Goal: Task Accomplishment & Management: Use online tool/utility

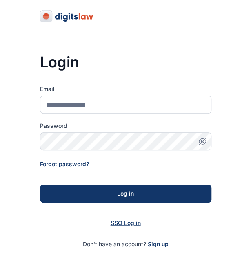
click at [124, 221] on span "SSO Log in" at bounding box center [126, 222] width 30 height 7
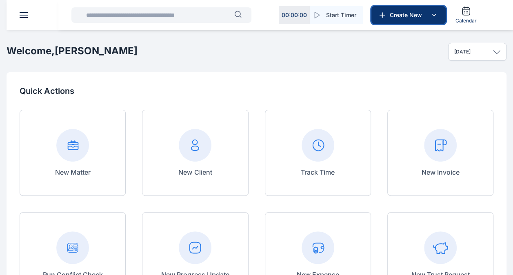
click at [257, 13] on span "Create New" at bounding box center [407, 15] width 42 height 8
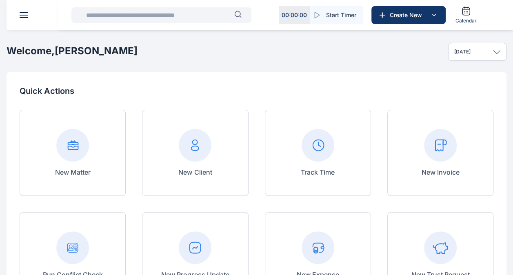
click at [196, 11] on input "text" at bounding box center [157, 15] width 153 height 16
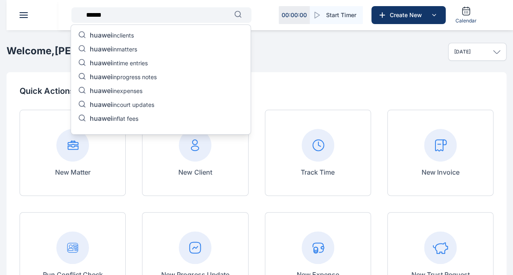
type input "******"
click at [134, 38] on p "huawei in clients" at bounding box center [112, 36] width 44 height 10
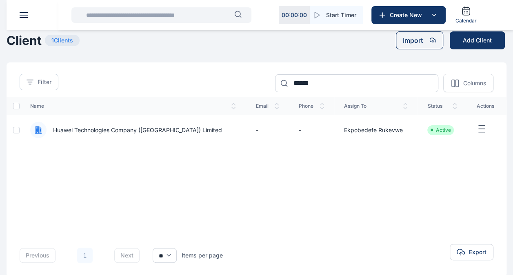
click at [146, 130] on span "Huawei Technologies Company ([GEOGRAPHIC_DATA]) Limited" at bounding box center [133, 130] width 175 height 8
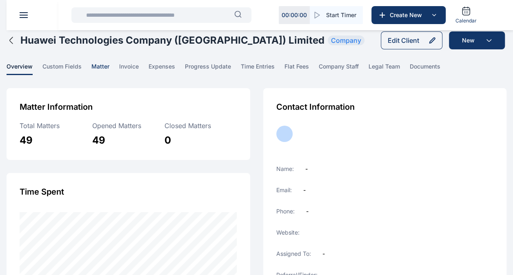
click at [101, 65] on span "matter" at bounding box center [100, 68] width 18 height 13
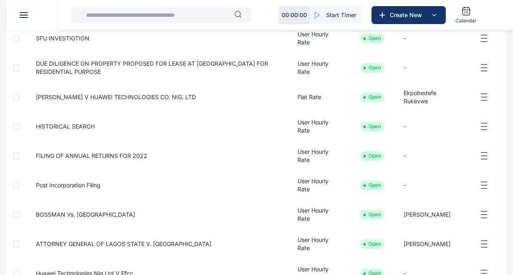
scroll to position [155, 0]
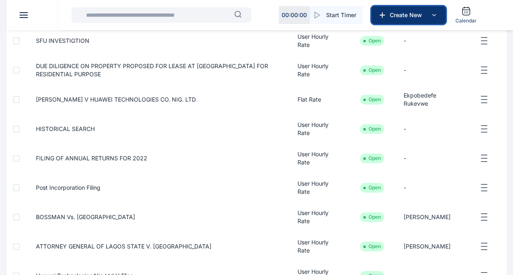
click at [257, 15] on span "Create New" at bounding box center [407, 15] width 42 height 8
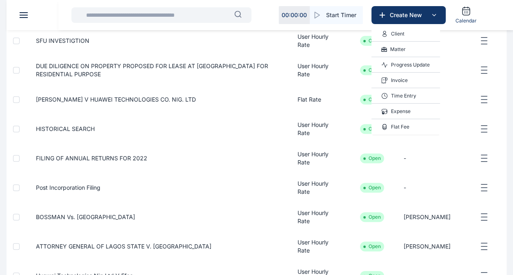
click at [257, 47] on div "Matter" at bounding box center [405, 49] width 69 height 15
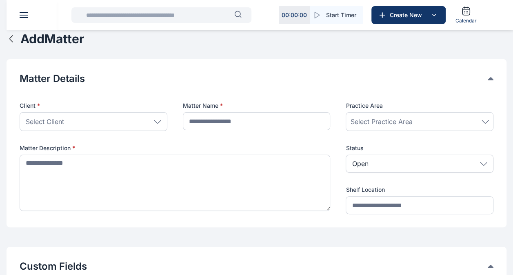
click at [159, 123] on div "Select Client" at bounding box center [94, 121] width 148 height 19
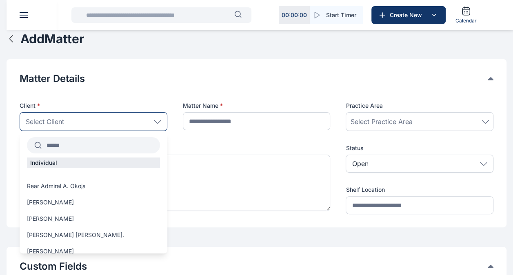
click at [122, 142] on input "text" at bounding box center [101, 145] width 118 height 15
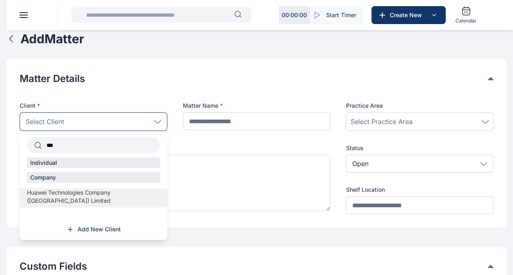
type input "***"
click at [113, 191] on span "Huawei Technologies Company ([GEOGRAPHIC_DATA]) Limited" at bounding box center [93, 196] width 133 height 16
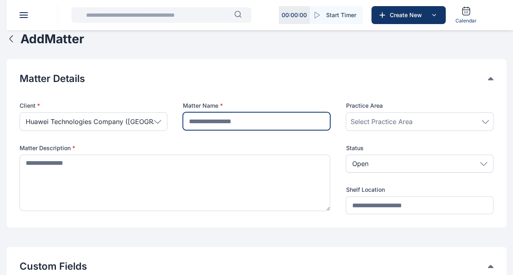
click at [225, 121] on input "text" at bounding box center [257, 121] width 148 height 18
type input "**********"
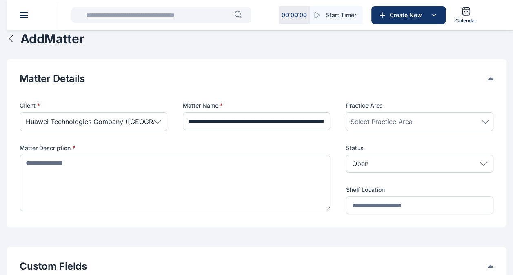
scroll to position [0, 0]
click at [486, 120] on icon at bounding box center [484, 122] width 7 height 4
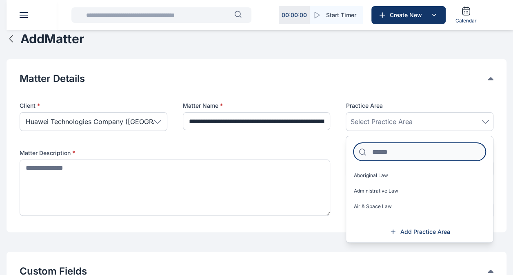
click at [416, 153] on input at bounding box center [419, 152] width 132 height 18
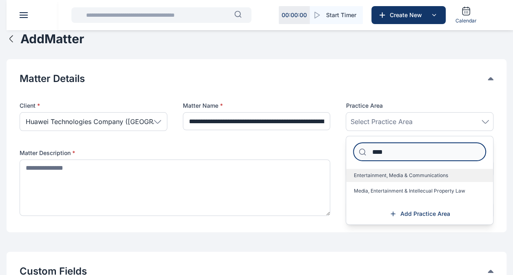
type input "****"
click at [418, 172] on span "Entertainment, Media & Communications" at bounding box center [400, 175] width 94 height 7
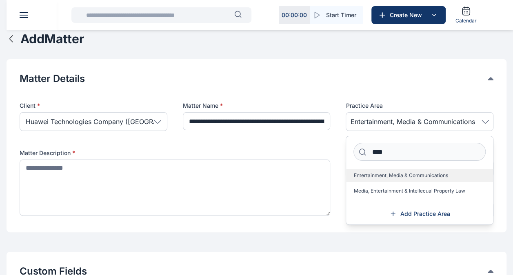
click at [389, 177] on span "Entertainment, Media & Communications" at bounding box center [400, 175] width 94 height 7
click at [385, 173] on span "Entertainment, Media & Communications" at bounding box center [400, 175] width 94 height 7
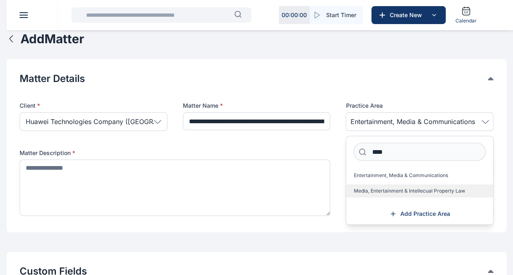
drag, startPoint x: 385, startPoint y: 173, endPoint x: 374, endPoint y: 185, distance: 16.2
click at [374, 185] on label "Media, Entertainment & Intellecual Property Law" at bounding box center [419, 190] width 147 height 13
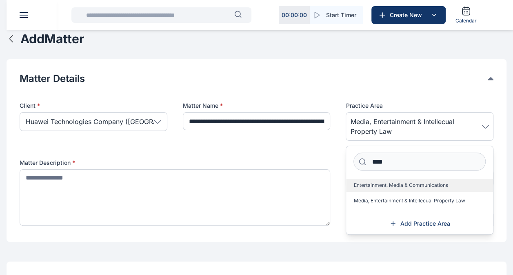
click at [389, 185] on span "Entertainment, Media & Communications" at bounding box center [400, 185] width 94 height 7
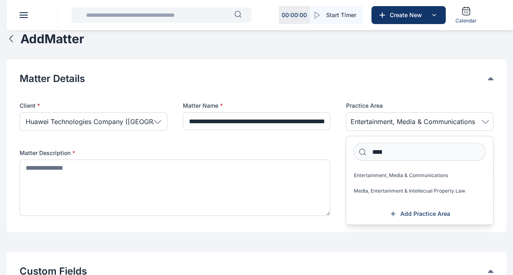
click at [393, 200] on div "**** Entertainment, Media & Communications Media, Entertainment & Intellecual P…" at bounding box center [419, 180] width 147 height 75
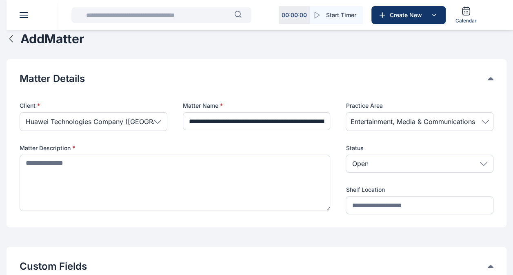
click at [483, 121] on icon at bounding box center [485, 121] width 7 height 3
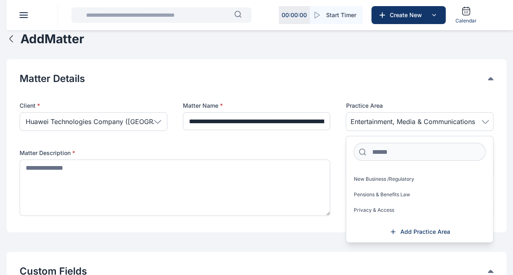
scroll to position [570, 0]
click at [390, 177] on span "New Business /Regulatory" at bounding box center [383, 178] width 60 height 7
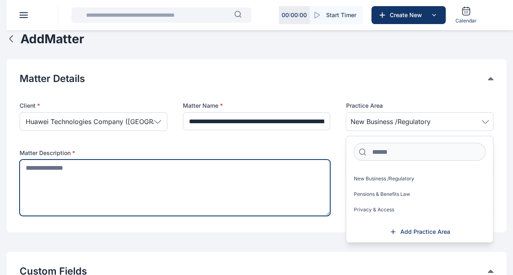
click at [232, 211] on textarea at bounding box center [175, 187] width 310 height 56
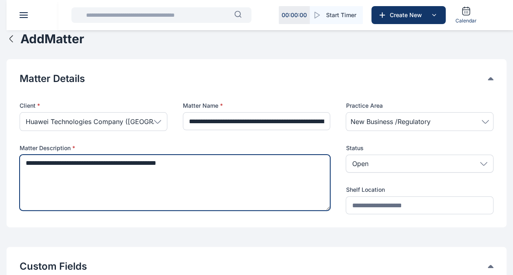
type textarea "**********"
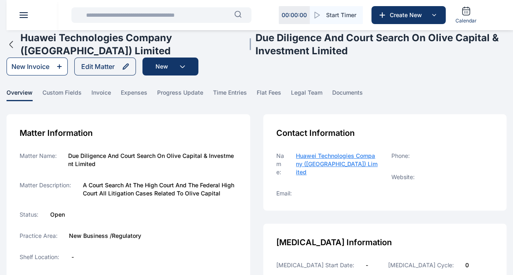
click at [31, 66] on div "New Invoice" at bounding box center [30, 67] width 38 height 10
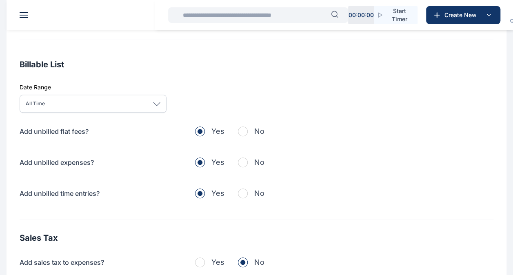
scroll to position [228, 0]
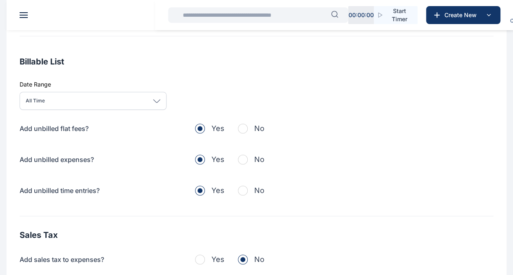
click at [160, 103] on div "All Time" at bounding box center [93, 101] width 147 height 18
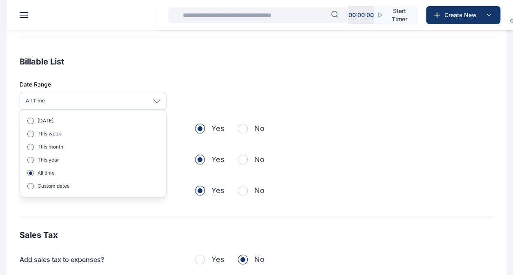
click at [160, 103] on div "All Time" at bounding box center [93, 101] width 147 height 18
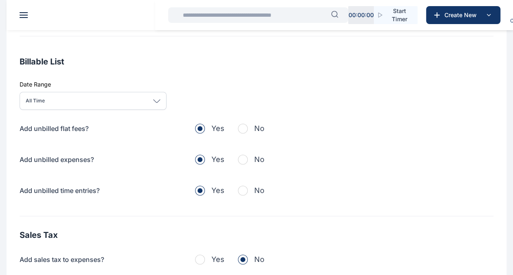
click at [160, 103] on div "All Time" at bounding box center [93, 101] width 147 height 18
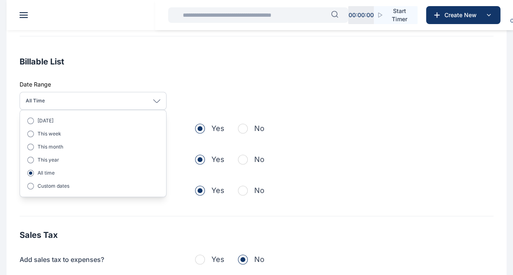
click at [160, 103] on div "All Time" at bounding box center [93, 101] width 147 height 18
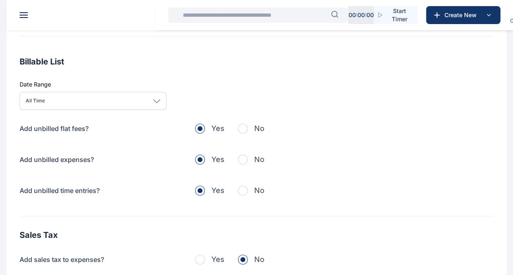
scroll to position [300, 0]
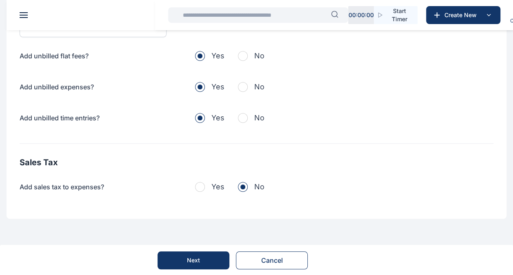
click at [217, 255] on button "Next" at bounding box center [193, 260] width 72 height 18
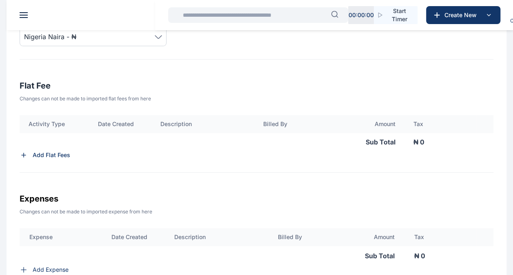
scroll to position [232, 0]
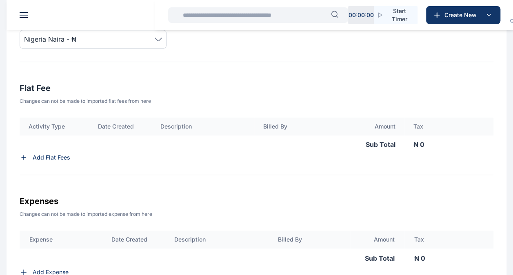
click at [81, 157] on div "Add Flat Fees" at bounding box center [257, 157] width 474 height 8
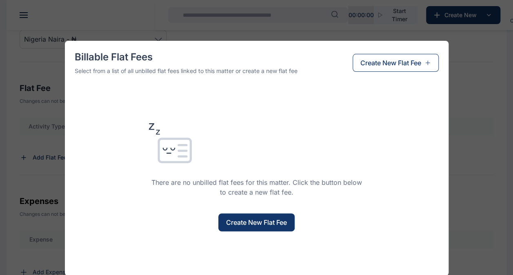
click at [472, 89] on div "Billable Flat Fees Select from a list of all unbilled flat fees linked to this …" at bounding box center [256, 137] width 513 height 275
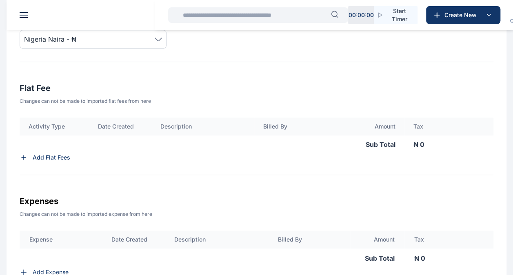
click at [108, 159] on div "Add Flat Fees" at bounding box center [257, 157] width 474 height 8
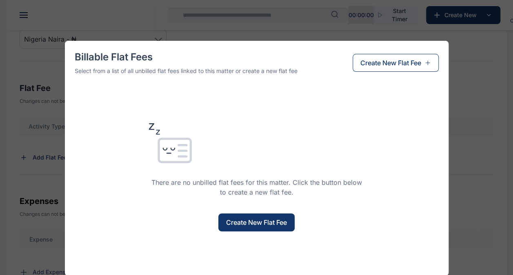
click at [266, 218] on span "Create New Flat Fee" at bounding box center [256, 222] width 61 height 10
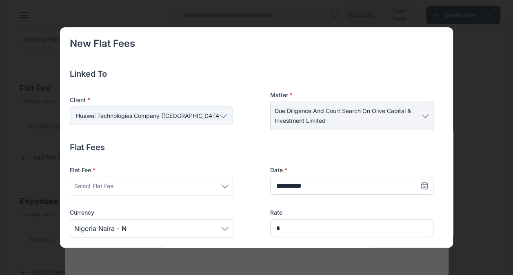
click at [224, 186] on icon at bounding box center [224, 186] width 7 height 3
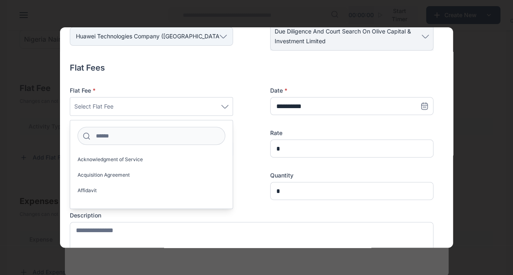
scroll to position [85, 0]
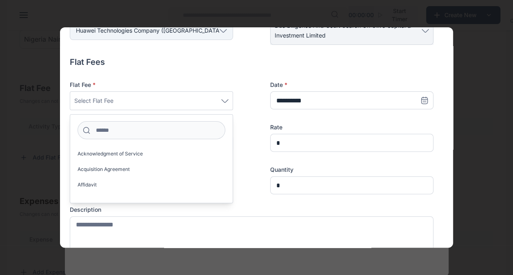
click at [199, 56] on h4 "Flat Fees" at bounding box center [251, 61] width 363 height 11
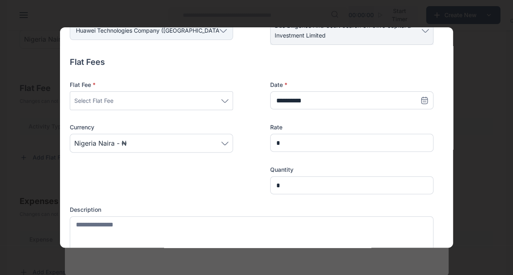
click at [228, 142] on icon at bounding box center [224, 144] width 7 height 4
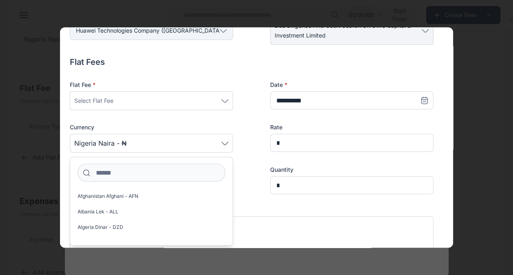
click at [227, 98] on div "Select Flat Fee" at bounding box center [151, 101] width 154 height 10
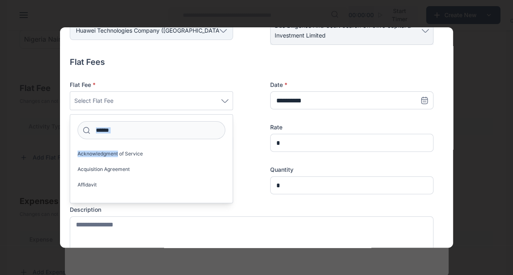
click at [227, 98] on div "Select Flat Fee" at bounding box center [151, 101] width 154 height 10
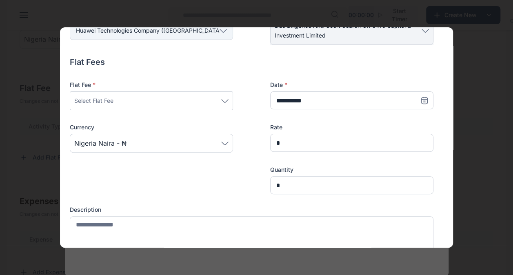
click at [221, 106] on div "Select Flat Fee" at bounding box center [151, 100] width 163 height 19
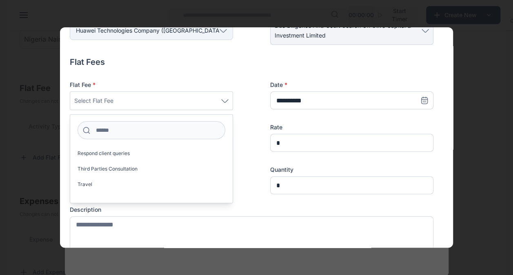
scroll to position [742, 0]
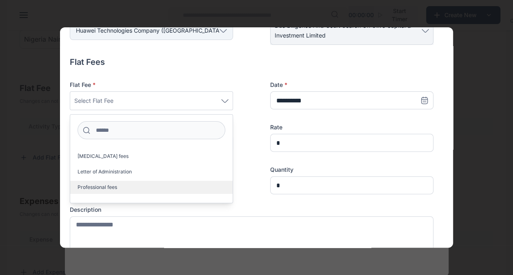
click at [190, 188] on label "Professional fees" at bounding box center [151, 187] width 162 height 13
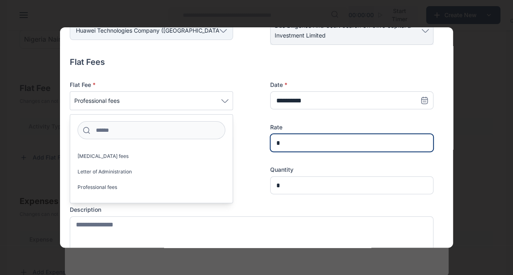
click at [299, 144] on input "*" at bounding box center [351, 143] width 163 height 18
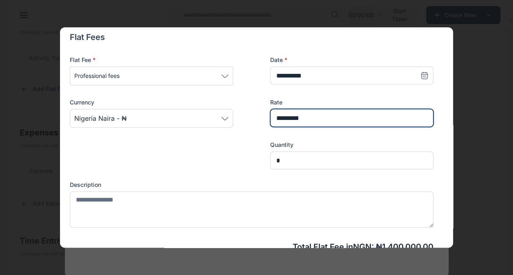
scroll to position [253, 0]
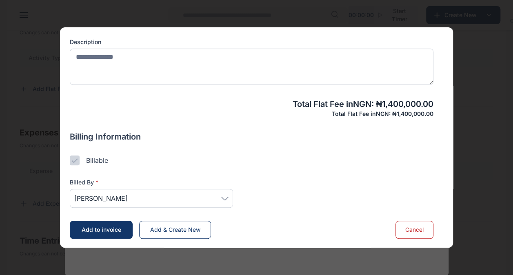
type input "*********"
click at [224, 197] on icon at bounding box center [224, 199] width 7 height 4
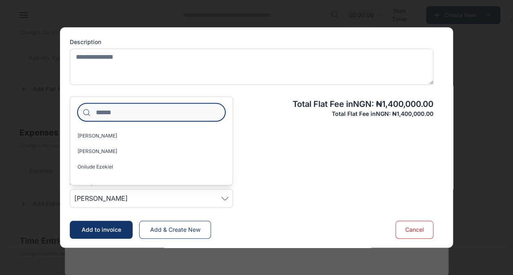
click at [186, 116] on input at bounding box center [151, 112] width 148 height 18
type input "*"
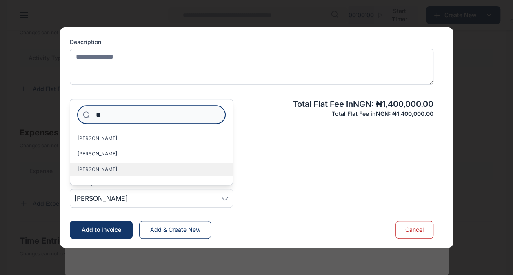
type input "**"
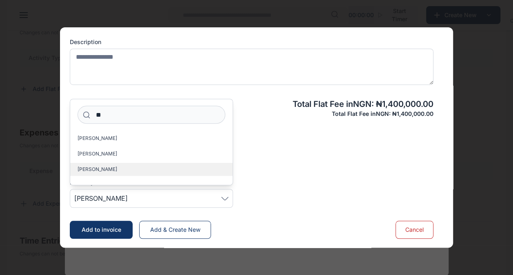
click at [185, 166] on label "[PERSON_NAME]" at bounding box center [151, 169] width 162 height 13
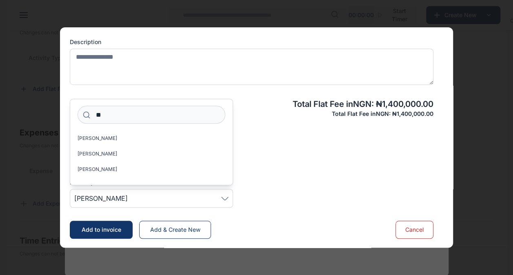
click at [100, 228] on span "Add to invoice" at bounding box center [102, 229] width 40 height 7
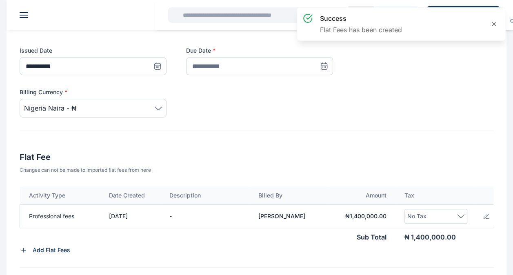
scroll to position [137, 0]
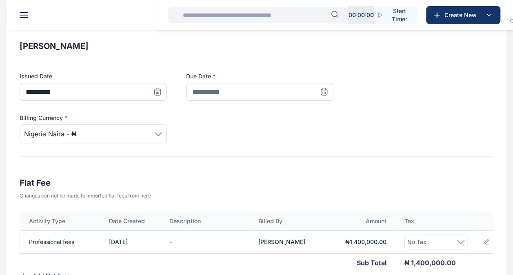
click at [458, 237] on div "No Tax" at bounding box center [436, 242] width 58 height 10
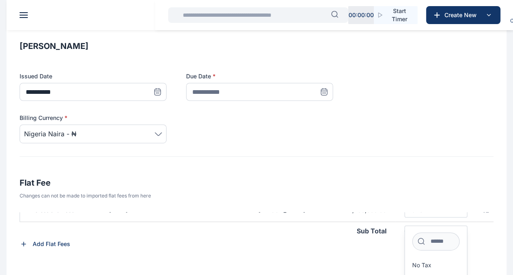
scroll to position [47, 0]
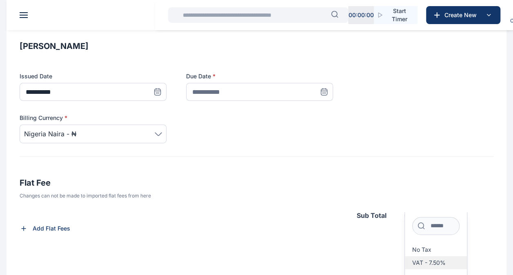
click at [435, 259] on span "VAT - 7.50%" at bounding box center [428, 262] width 33 height 7
click at [373, 251] on div "Activity Type Date Created Description Billed By Amount Tax Professional fees […" at bounding box center [257, 252] width 474 height 81
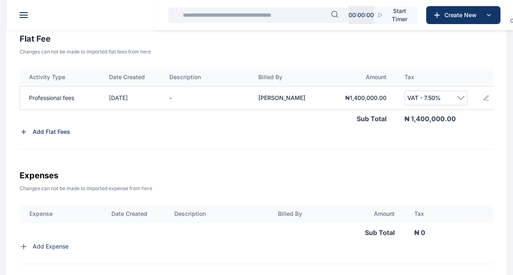
scroll to position [278, 0]
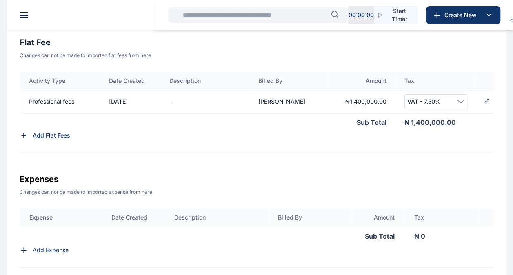
click at [485, 100] on icon at bounding box center [486, 101] width 7 height 7
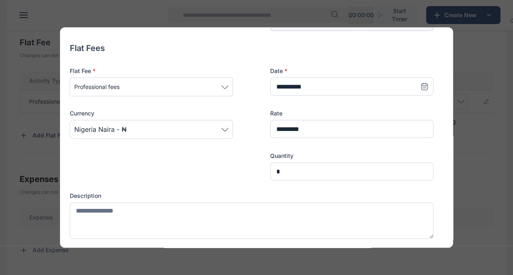
scroll to position [100, 0]
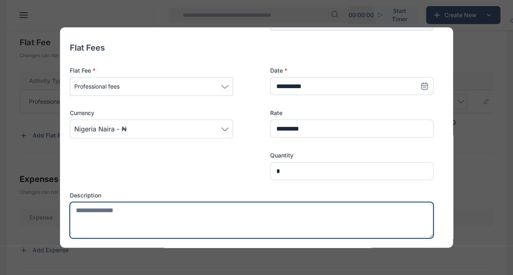
click at [205, 210] on textarea at bounding box center [251, 220] width 363 height 36
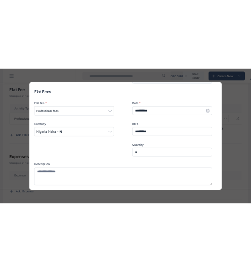
scroll to position [318, 0]
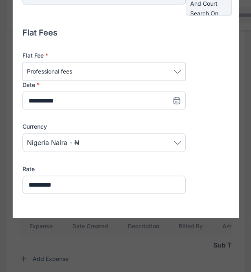
click at [108, 49] on div "**********" at bounding box center [120, 167] width 197 height 281
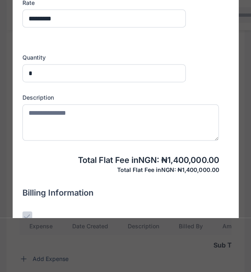
scroll to position [267, 0]
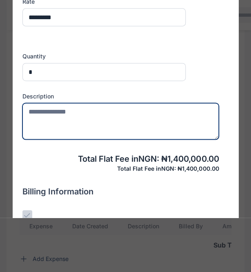
click at [82, 120] on textarea at bounding box center [120, 121] width 197 height 36
paste textarea "**********"
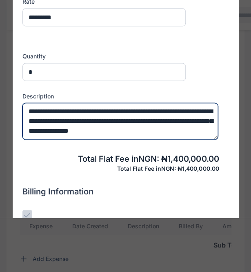
click at [47, 109] on textarea "**********" at bounding box center [120, 121] width 196 height 36
click at [58, 111] on textarea "**********" at bounding box center [120, 121] width 196 height 36
click at [135, 129] on textarea "**********" at bounding box center [120, 121] width 196 height 36
click at [38, 130] on textarea "**********" at bounding box center [120, 121] width 196 height 36
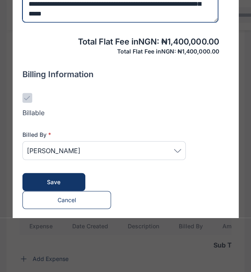
scroll to position [384, 0]
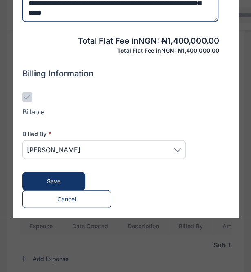
type textarea "**********"
click at [51, 178] on span "Save" at bounding box center [53, 180] width 13 height 7
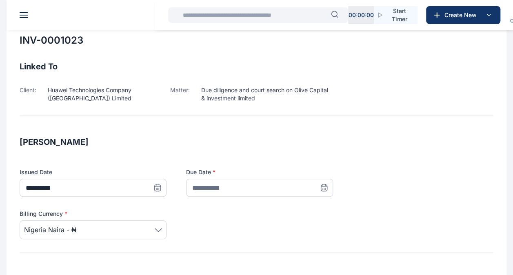
scroll to position [40, 0]
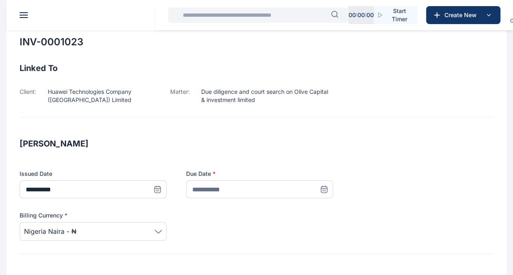
click at [321, 188] on icon at bounding box center [324, 188] width 6 height 0
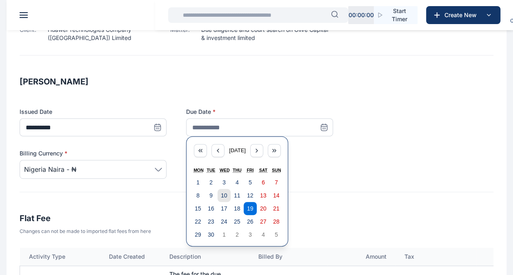
scroll to position [104, 0]
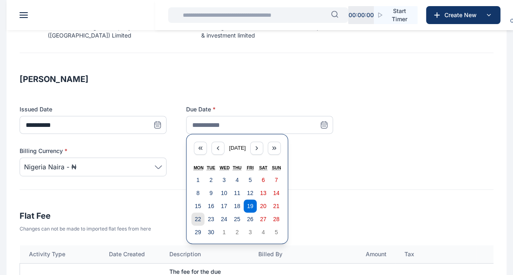
click at [194, 217] on button "22" at bounding box center [197, 219] width 13 height 13
type input "**********"
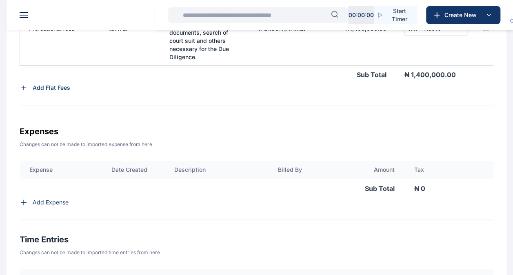
scroll to position [401, 0]
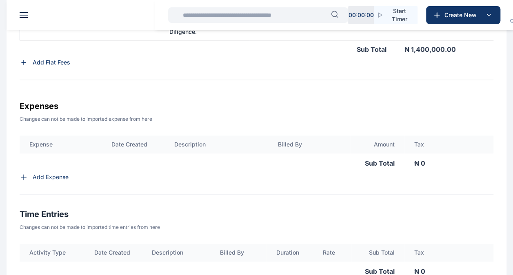
click at [38, 174] on p "Add Expense" at bounding box center [51, 177] width 36 height 8
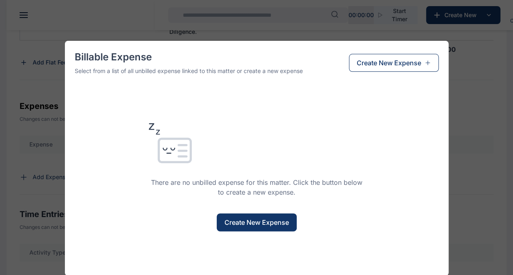
click at [465, 92] on div "Billable Expense Select from a list of all unbilled expense linked to this matt…" at bounding box center [256, 137] width 513 height 275
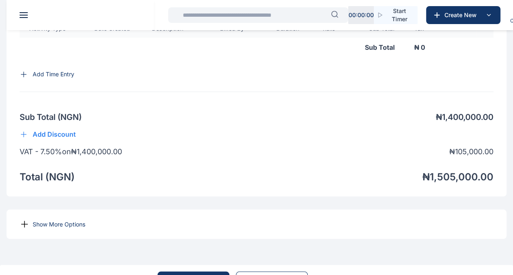
scroll to position [655, 0]
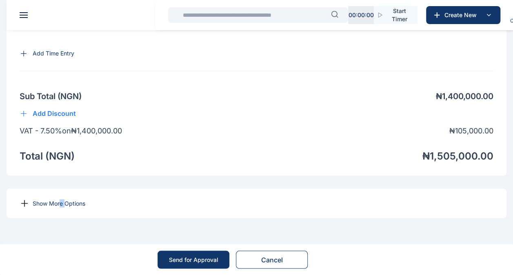
drag, startPoint x: 60, startPoint y: 193, endPoint x: 65, endPoint y: 208, distance: 15.1
click at [65, 208] on div "Show More Options" at bounding box center [257, 202] width 500 height 29
click at [65, 205] on p "Show More Options" at bounding box center [59, 203] width 53 height 8
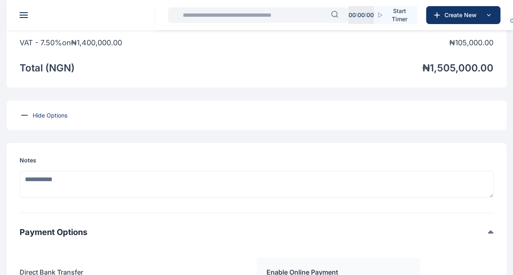
scroll to position [735, 0]
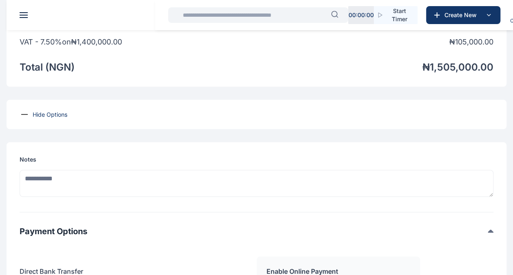
click at [49, 118] on p "Hide Options" at bounding box center [50, 114] width 35 height 8
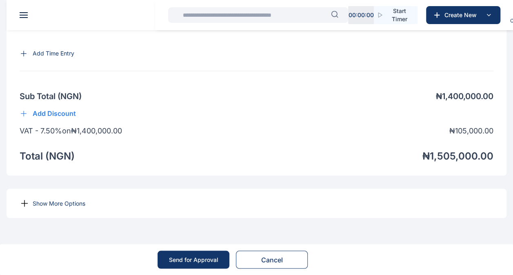
scroll to position [655, 0]
click at [68, 205] on p "Show More Options" at bounding box center [59, 203] width 53 height 8
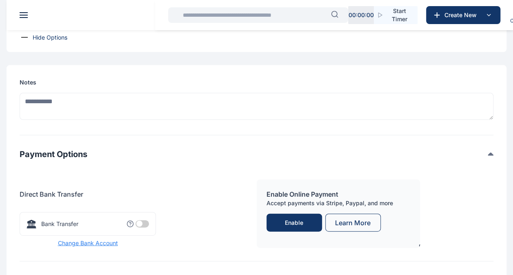
scroll to position [813, 0]
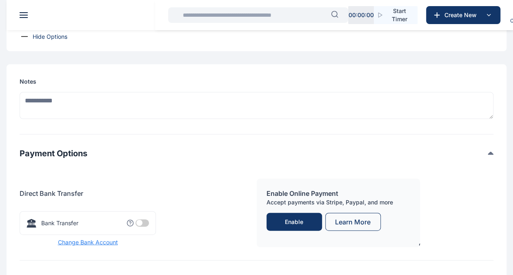
click at [138, 227] on span at bounding box center [141, 222] width 13 height 7
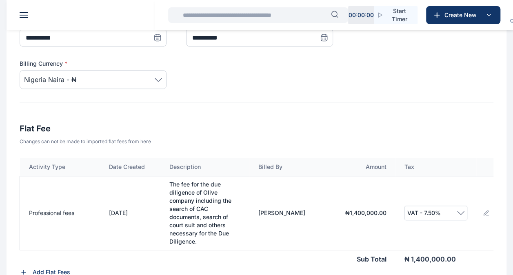
scroll to position [191, 0]
click at [205, 180] on td "The fee for the due diligence of Olive company including the search of CAC docu…" at bounding box center [204, 214] width 89 height 74
